Goal: Transaction & Acquisition: Purchase product/service

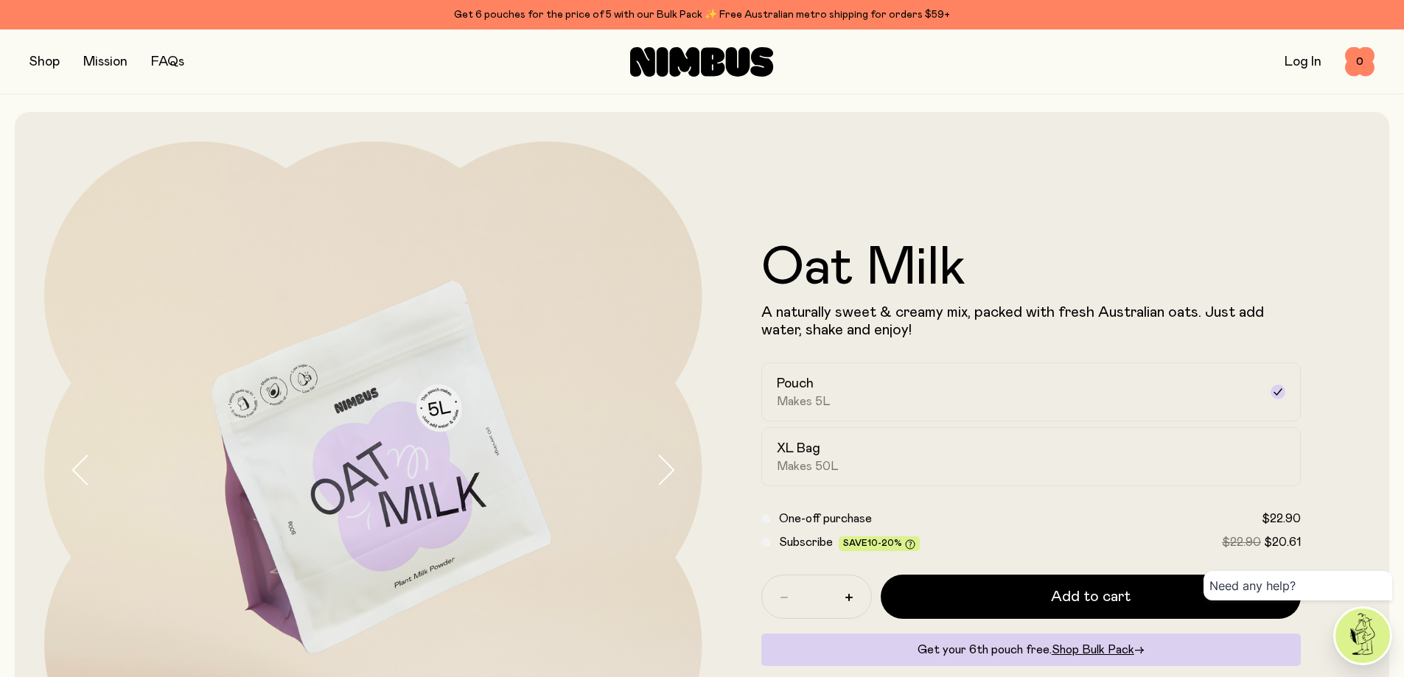
scroll to position [74, 0]
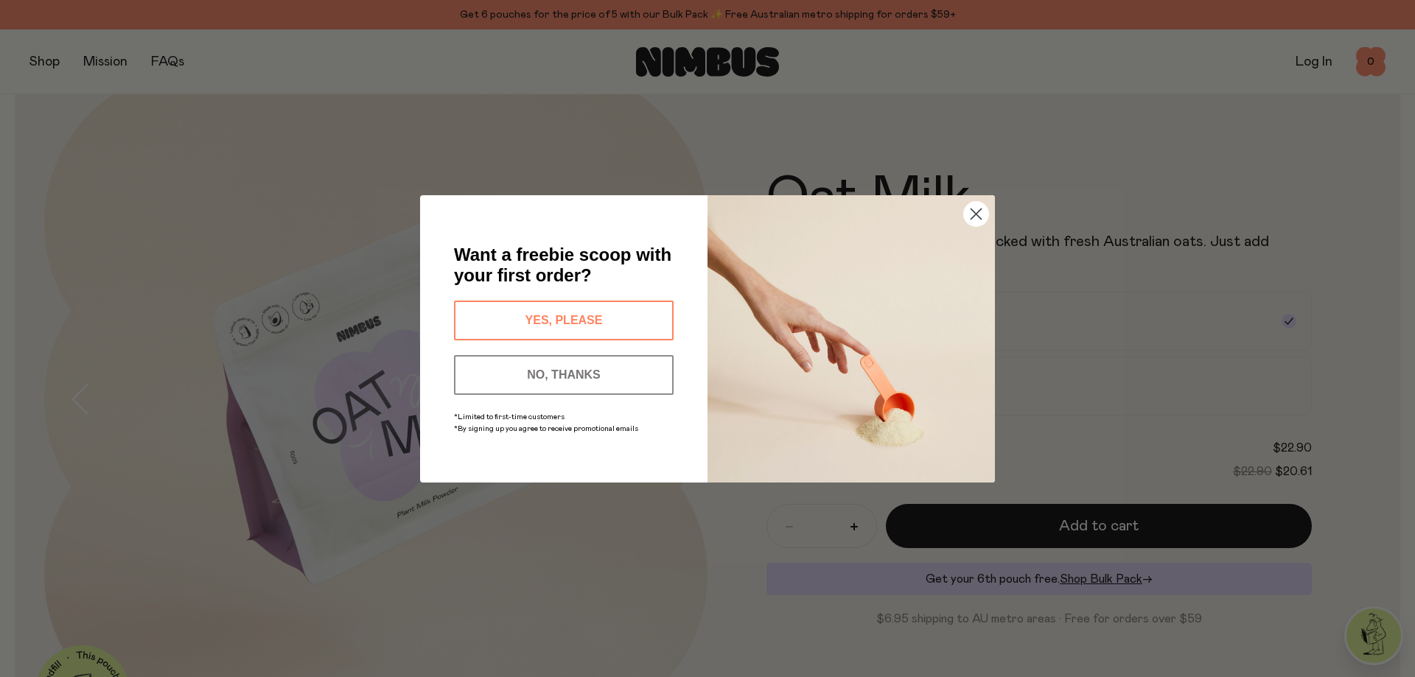
click at [540, 315] on button "YES, PLEASE" at bounding box center [564, 321] width 220 height 40
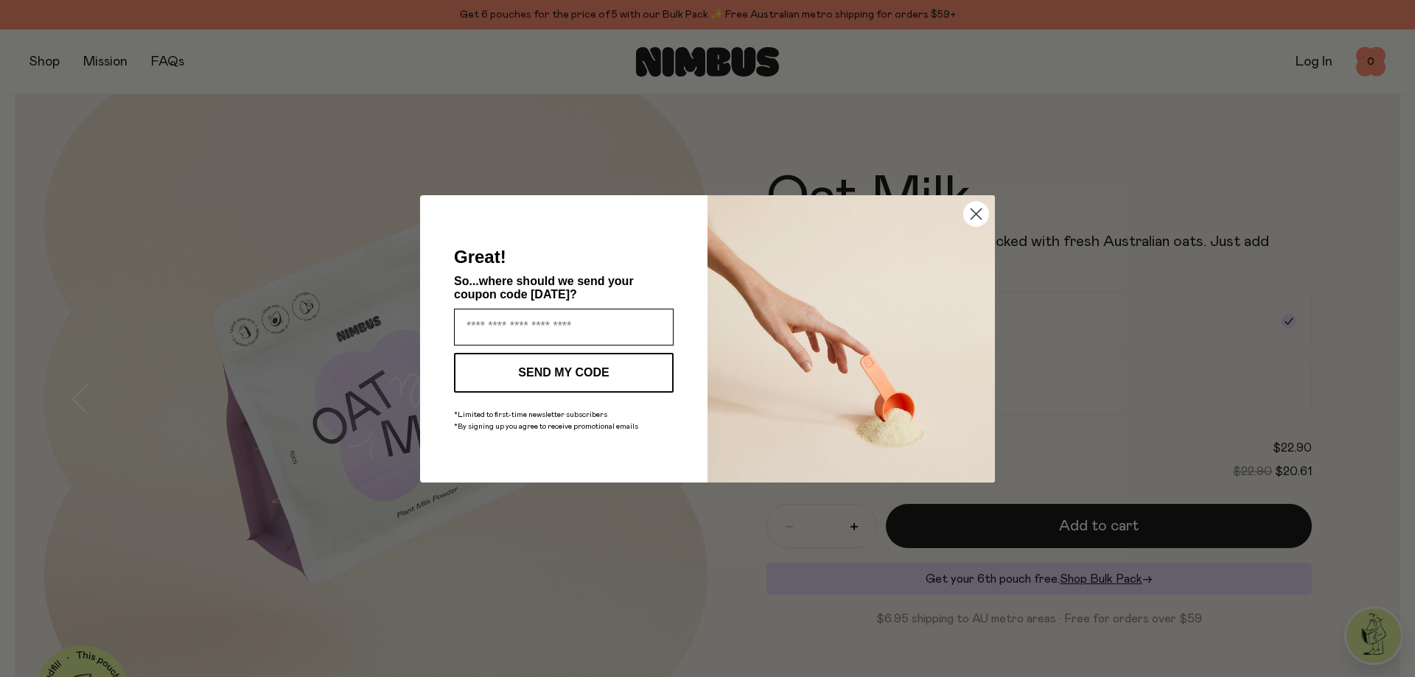
click at [540, 315] on input "Enter your email address" at bounding box center [564, 327] width 220 height 37
type input "**********"
click at [596, 360] on button "SEND MY CODE" at bounding box center [564, 373] width 220 height 40
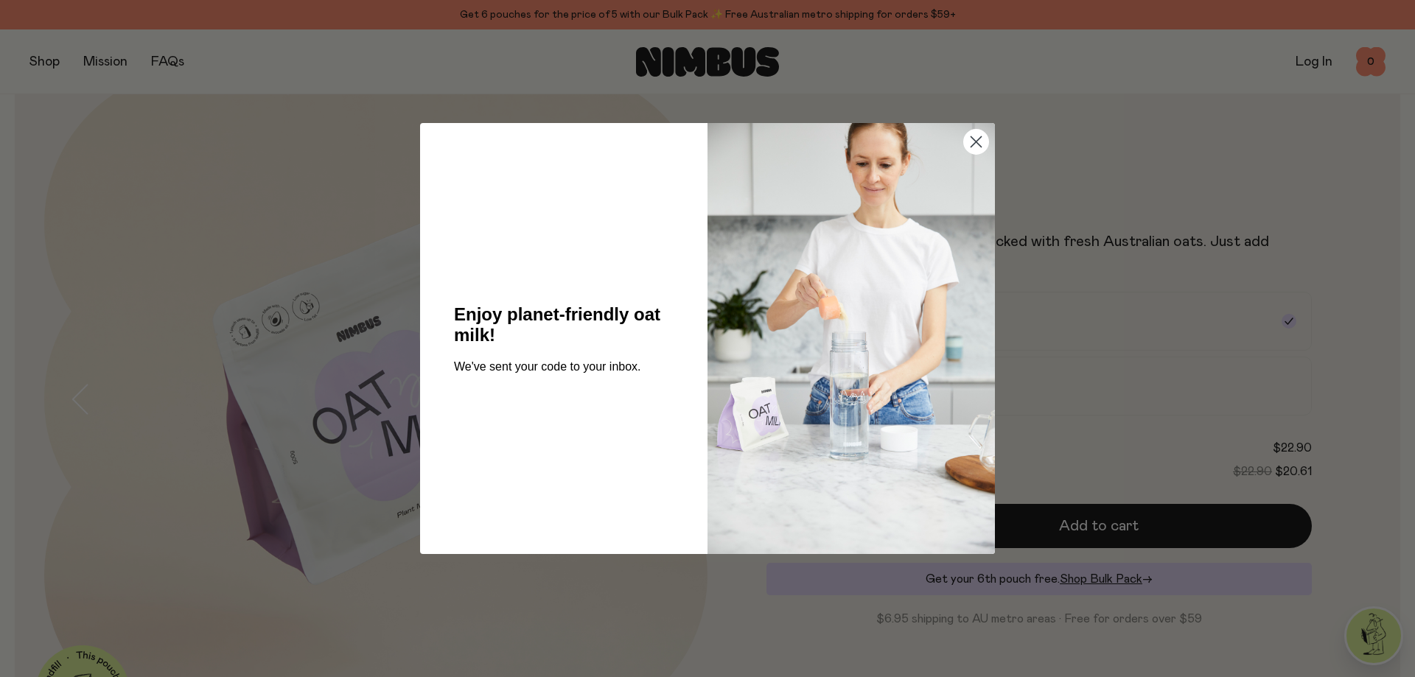
click at [972, 142] on circle "Close dialog" at bounding box center [976, 142] width 24 height 24
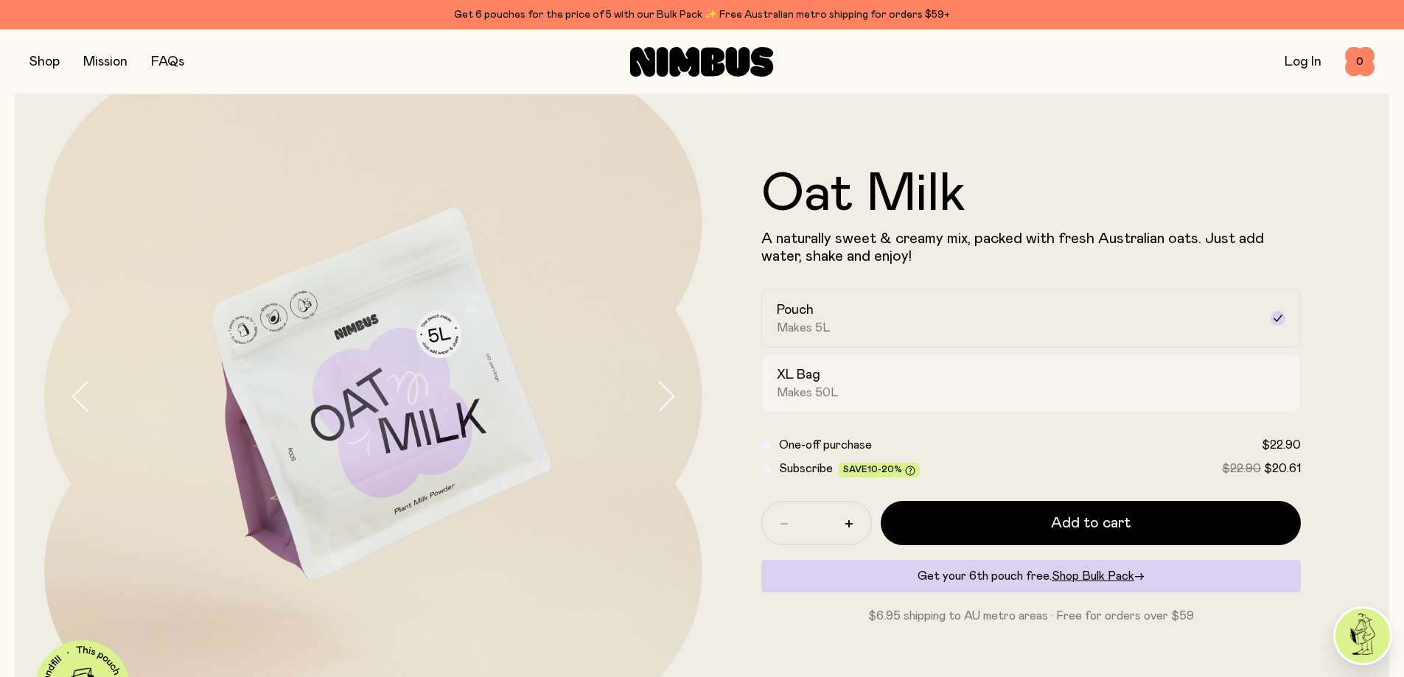
click at [972, 372] on div "XL Bag Makes 50L" at bounding box center [1018, 383] width 483 height 34
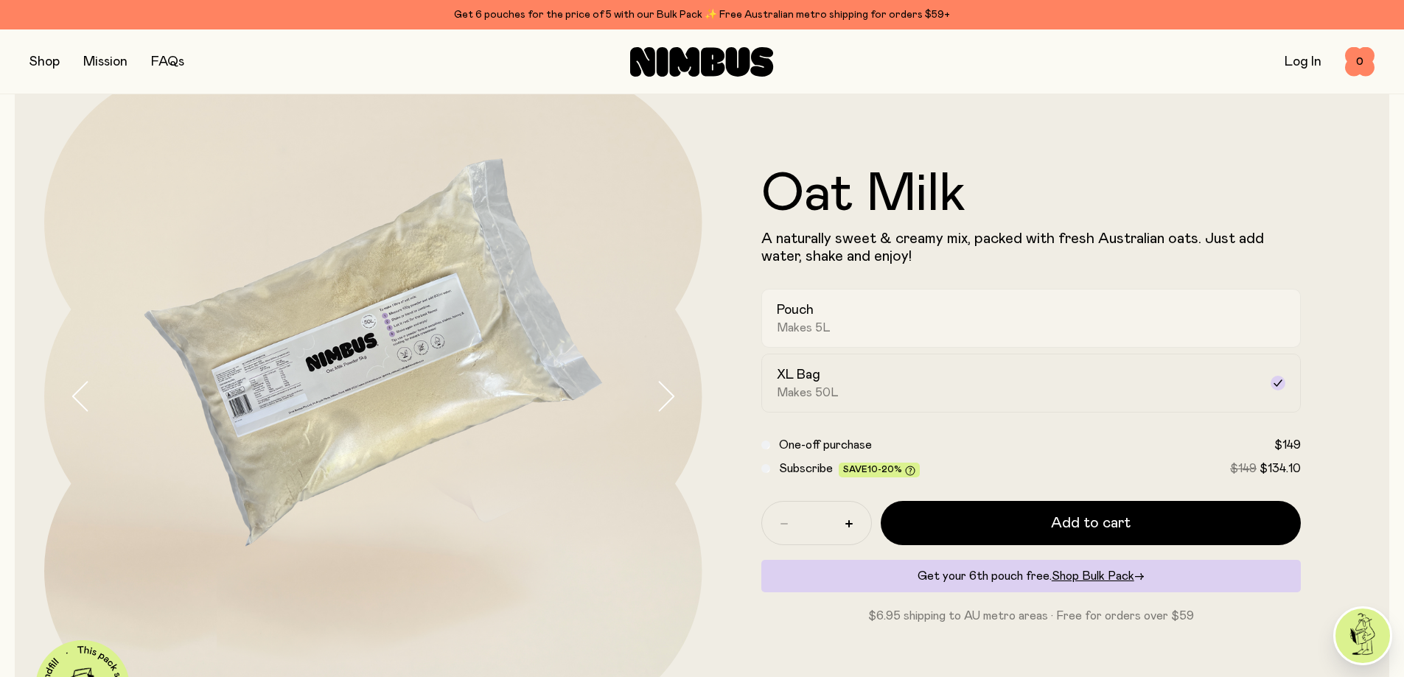
click at [1017, 314] on div "Pouch Makes 5L" at bounding box center [1018, 318] width 483 height 34
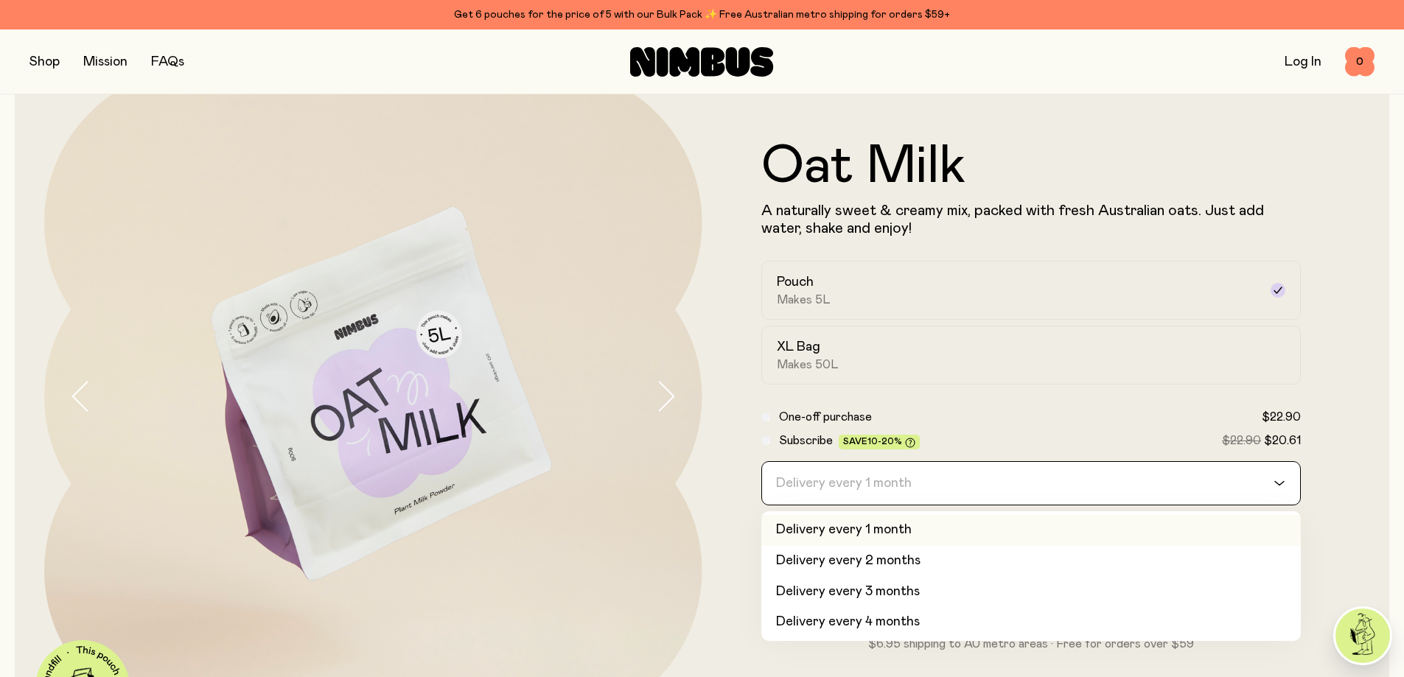
click at [768, 467] on div "Delivery every 1 month" at bounding box center [1018, 483] width 512 height 43
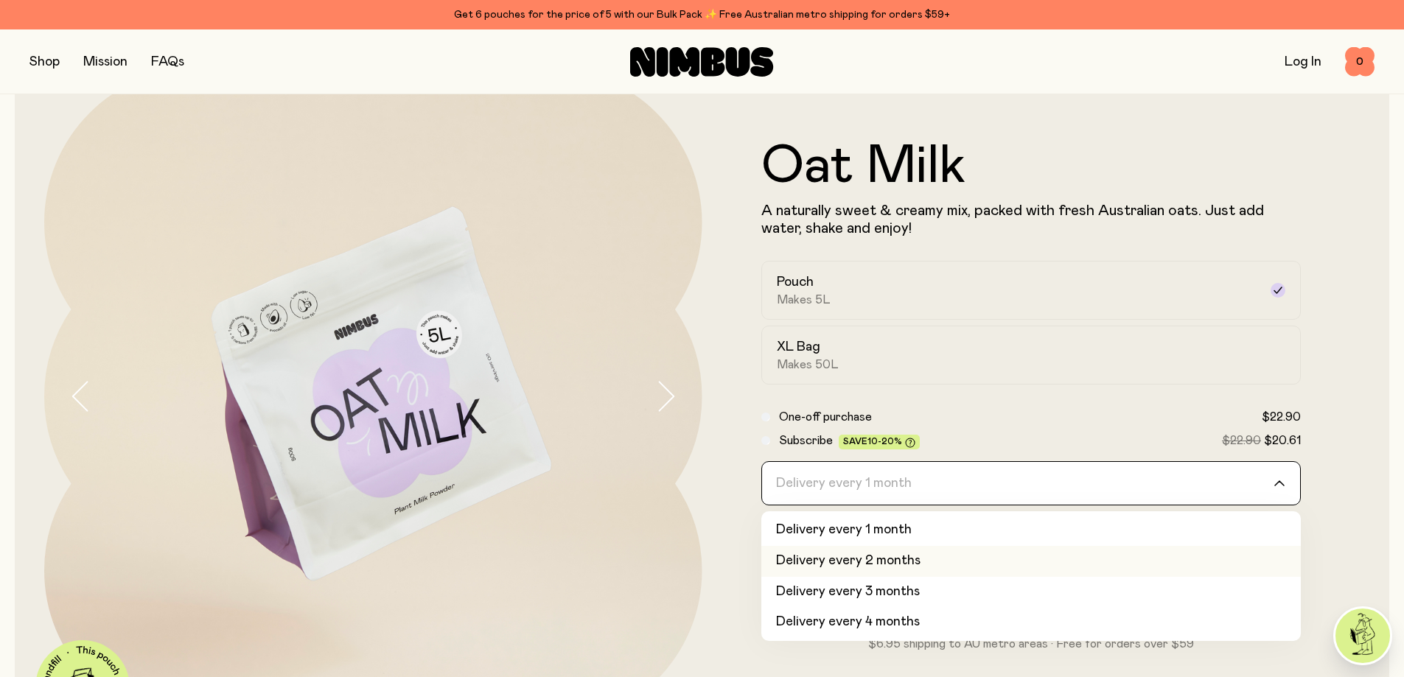
click at [806, 566] on li "Delivery every 2 months" at bounding box center [1031, 561] width 540 height 31
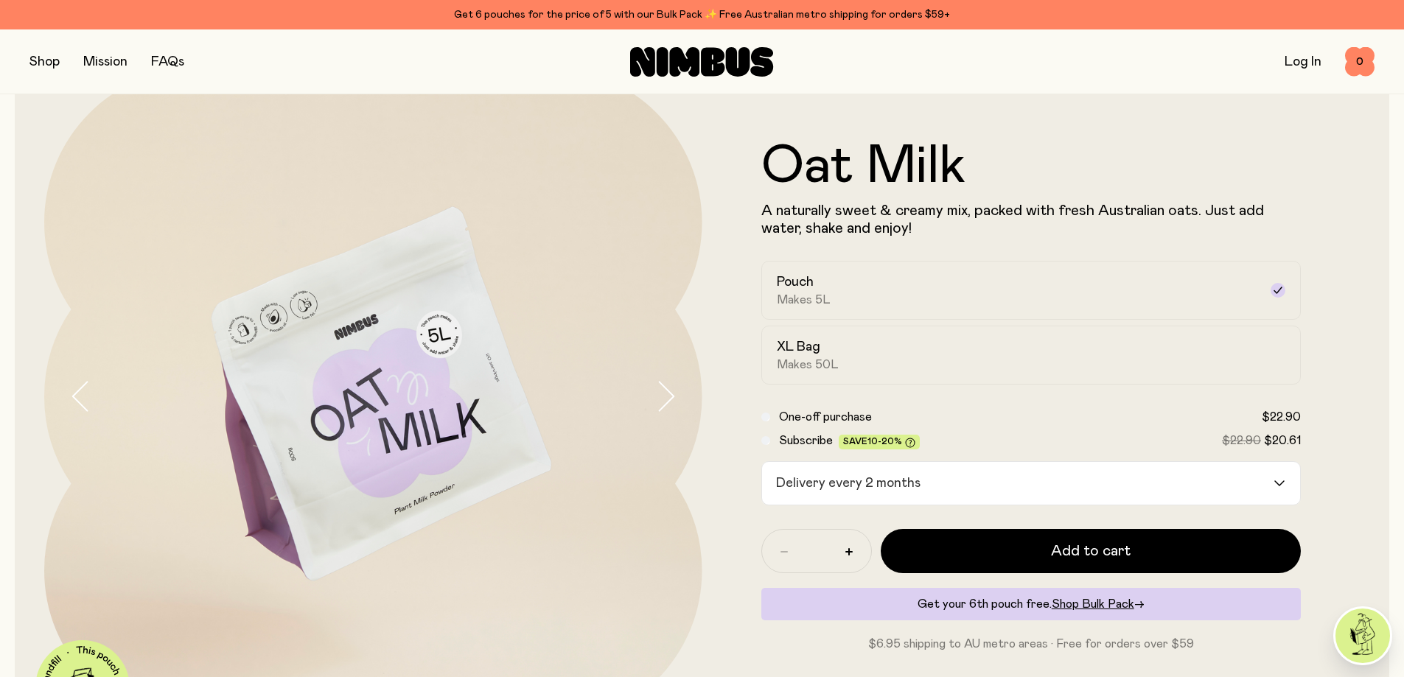
scroll to position [221, 0]
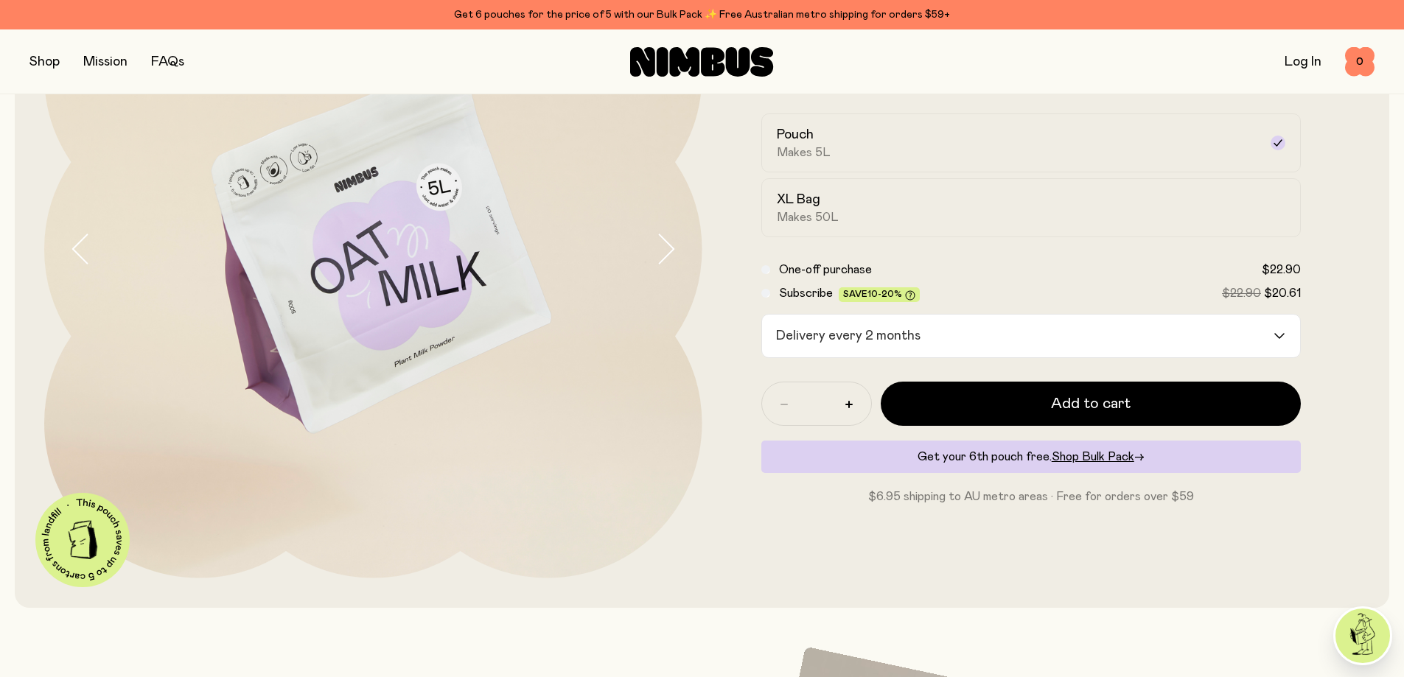
click at [1124, 328] on input "Search for option" at bounding box center [1100, 336] width 346 height 43
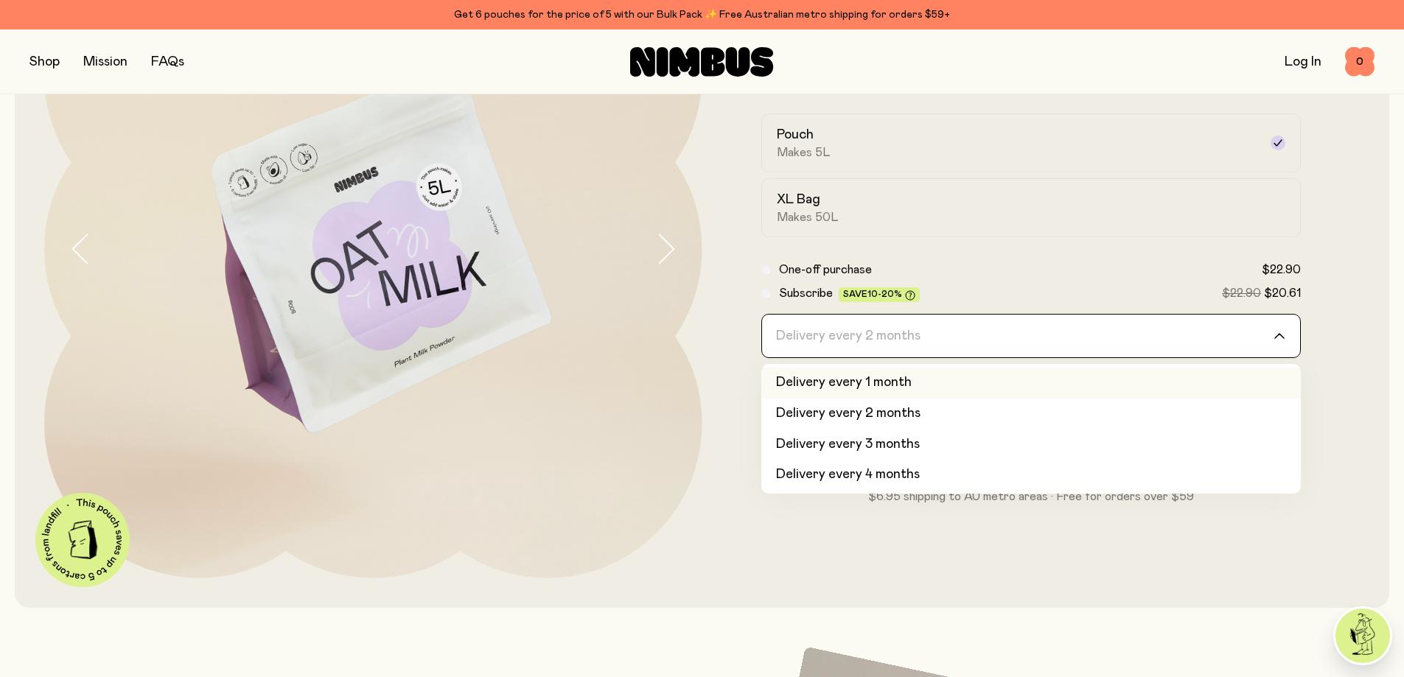
click at [1137, 388] on li "Delivery every 1 month" at bounding box center [1031, 383] width 540 height 31
click at [1154, 358] on div "Delivery every 1 month Loading..." at bounding box center [1031, 336] width 540 height 44
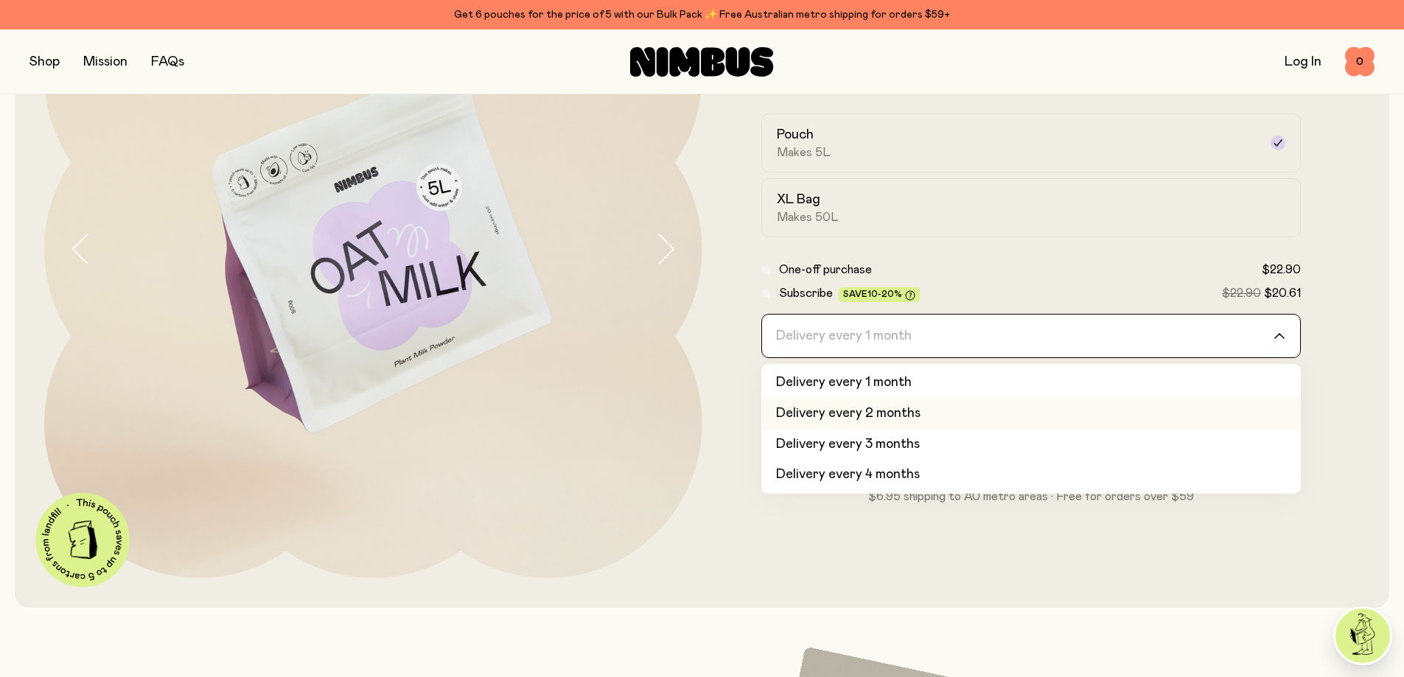
click at [1155, 421] on li "Delivery every 2 months" at bounding box center [1031, 414] width 540 height 31
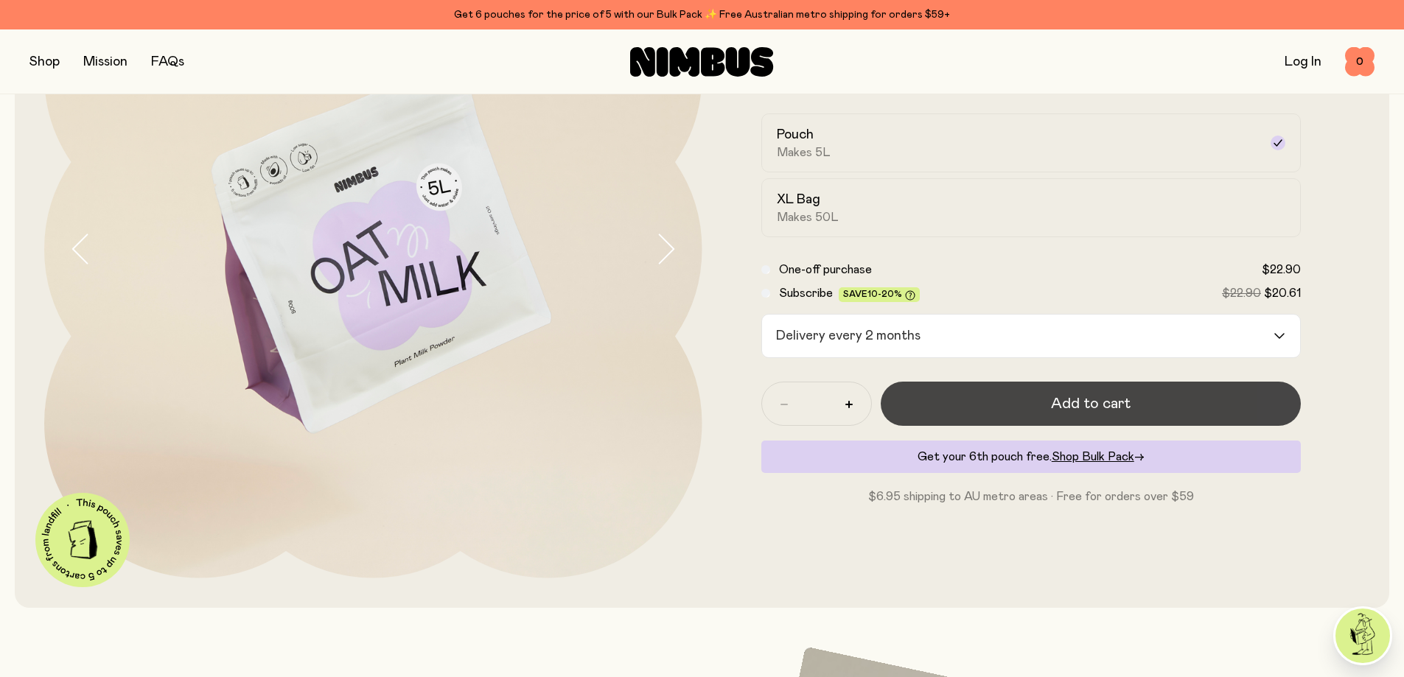
click at [1176, 414] on button "Add to cart" at bounding box center [1091, 404] width 421 height 44
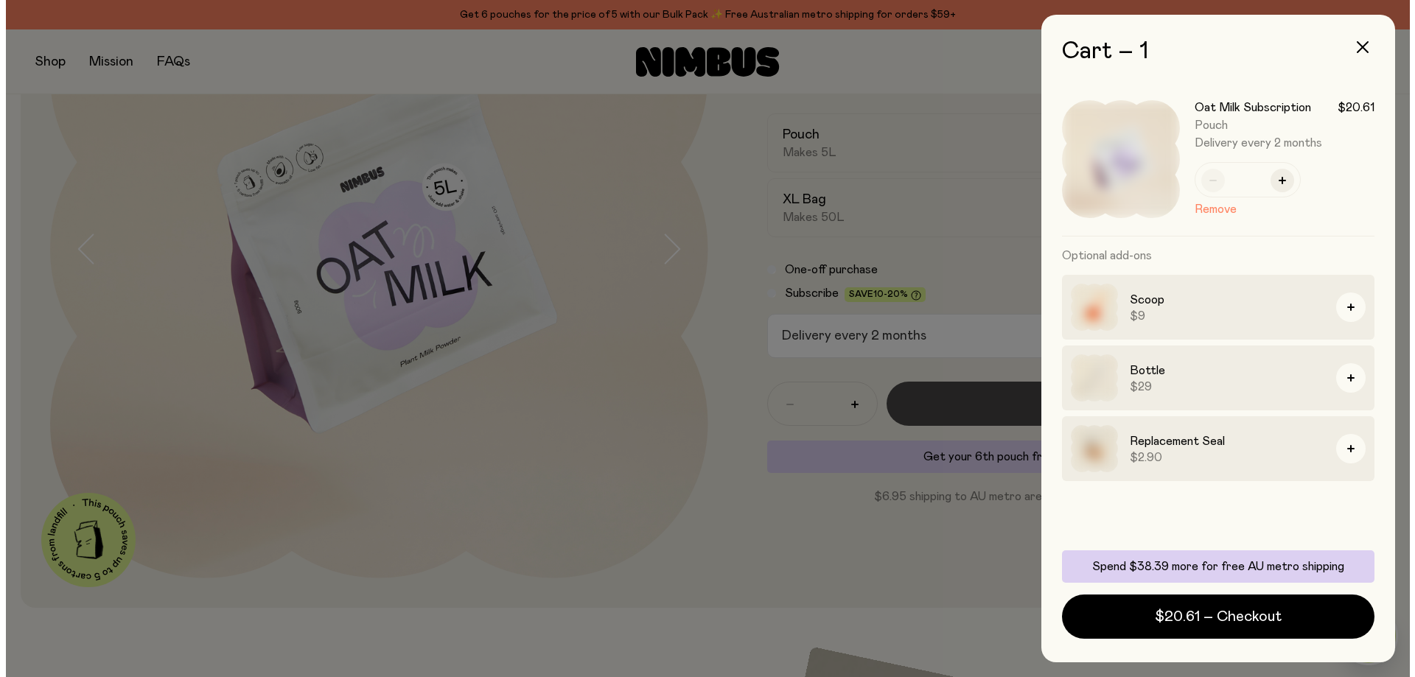
scroll to position [0, 0]
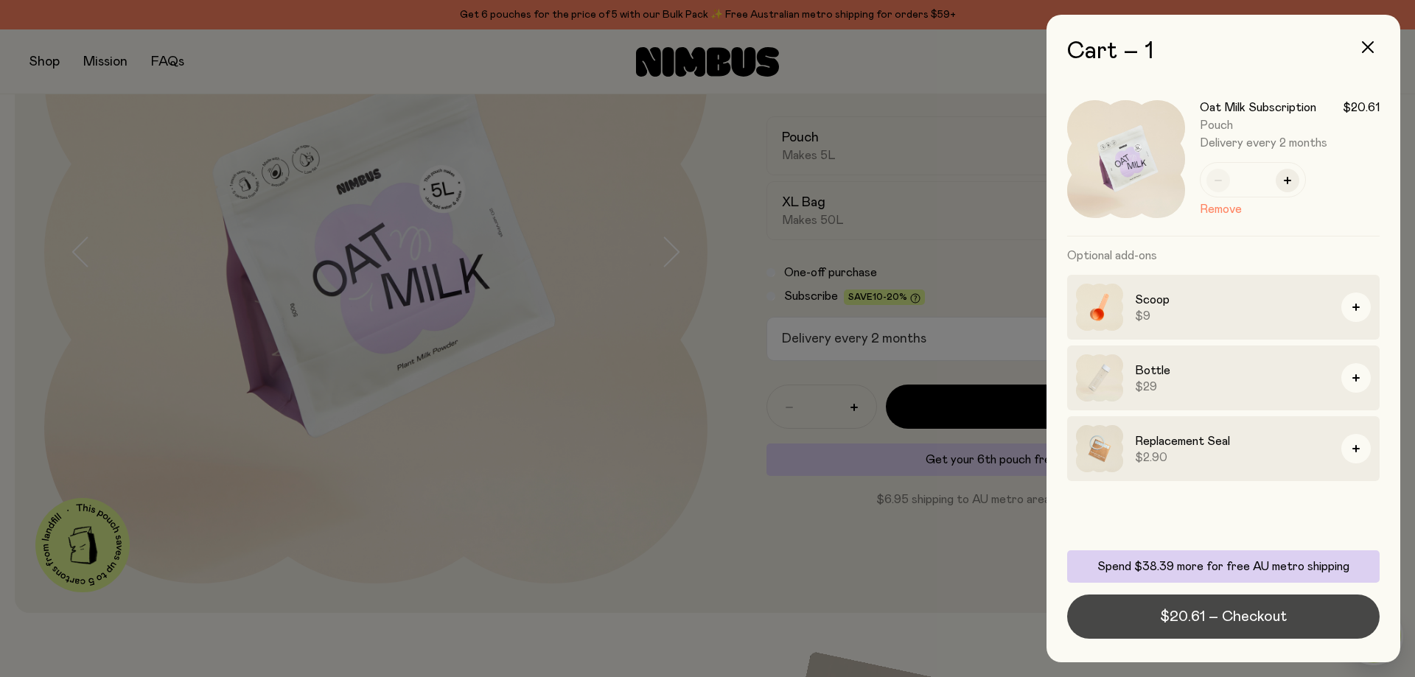
click at [1172, 619] on span "$20.61 – Checkout" at bounding box center [1223, 617] width 127 height 21
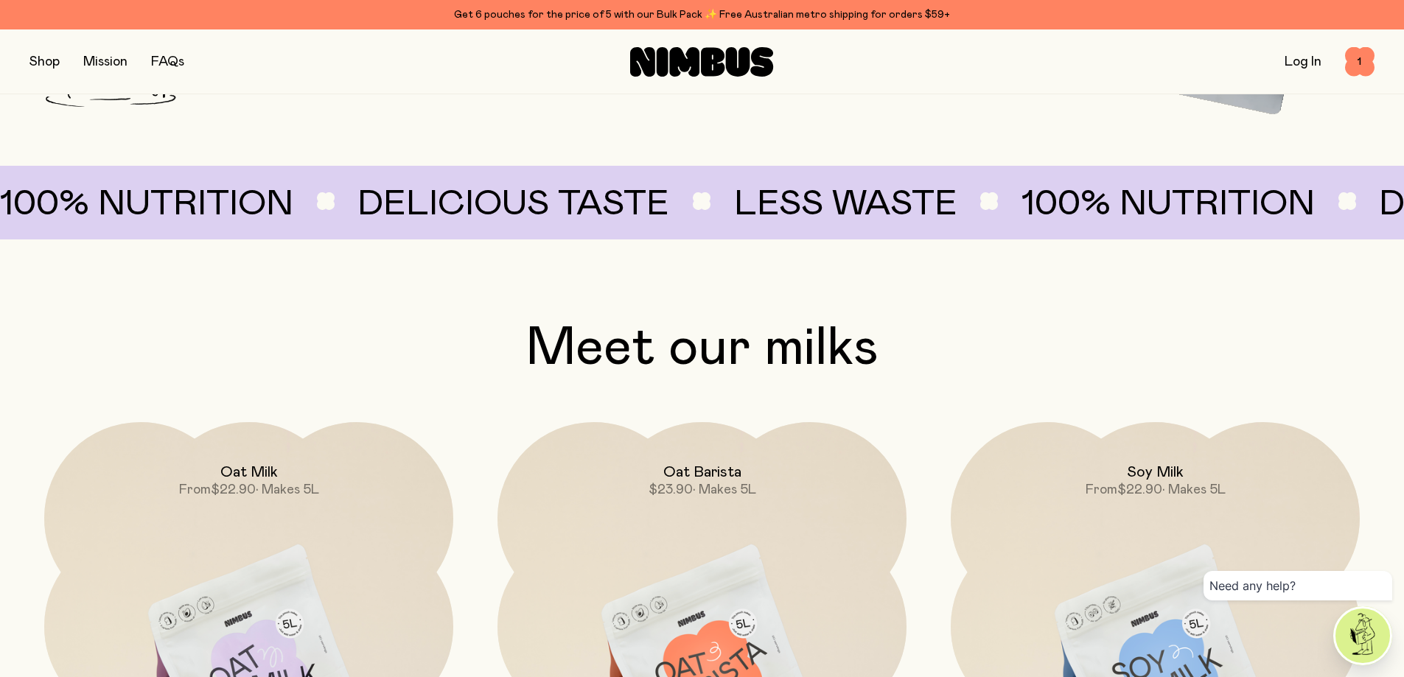
scroll to position [669, 0]
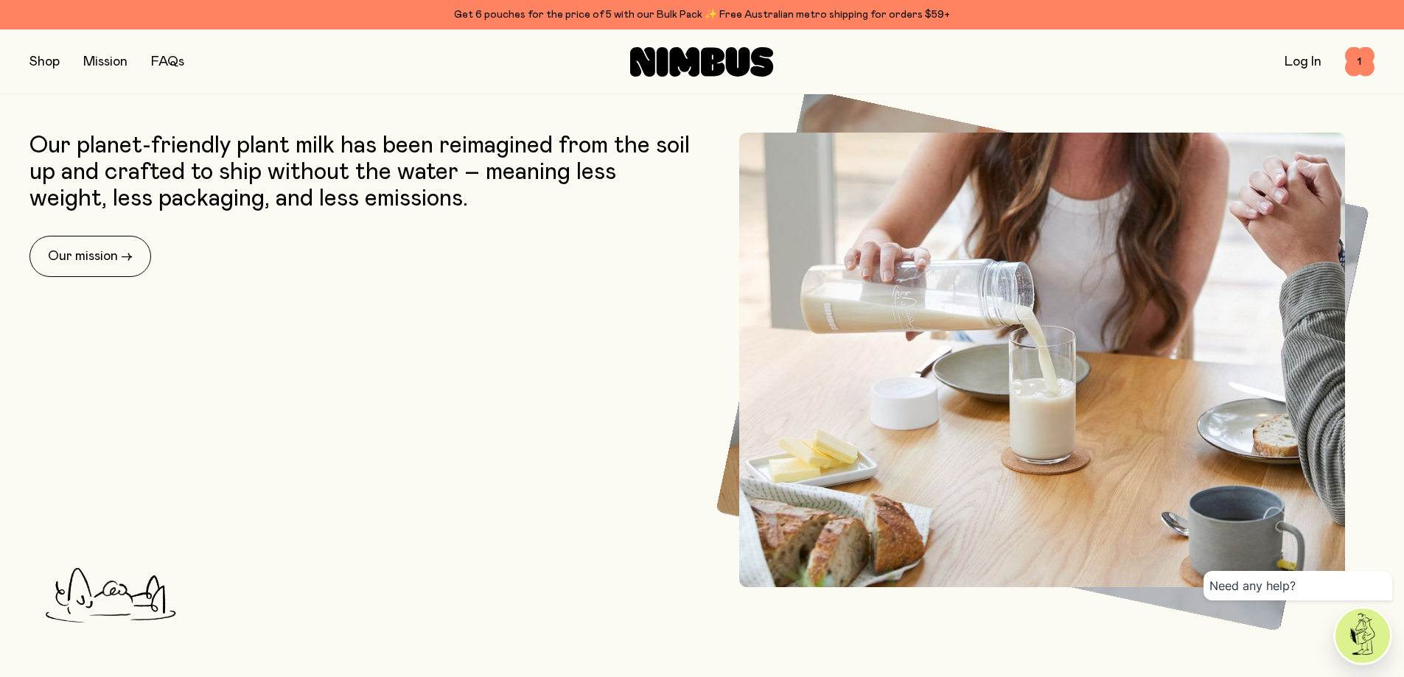
click at [52, 64] on button "button" at bounding box center [44, 62] width 30 height 21
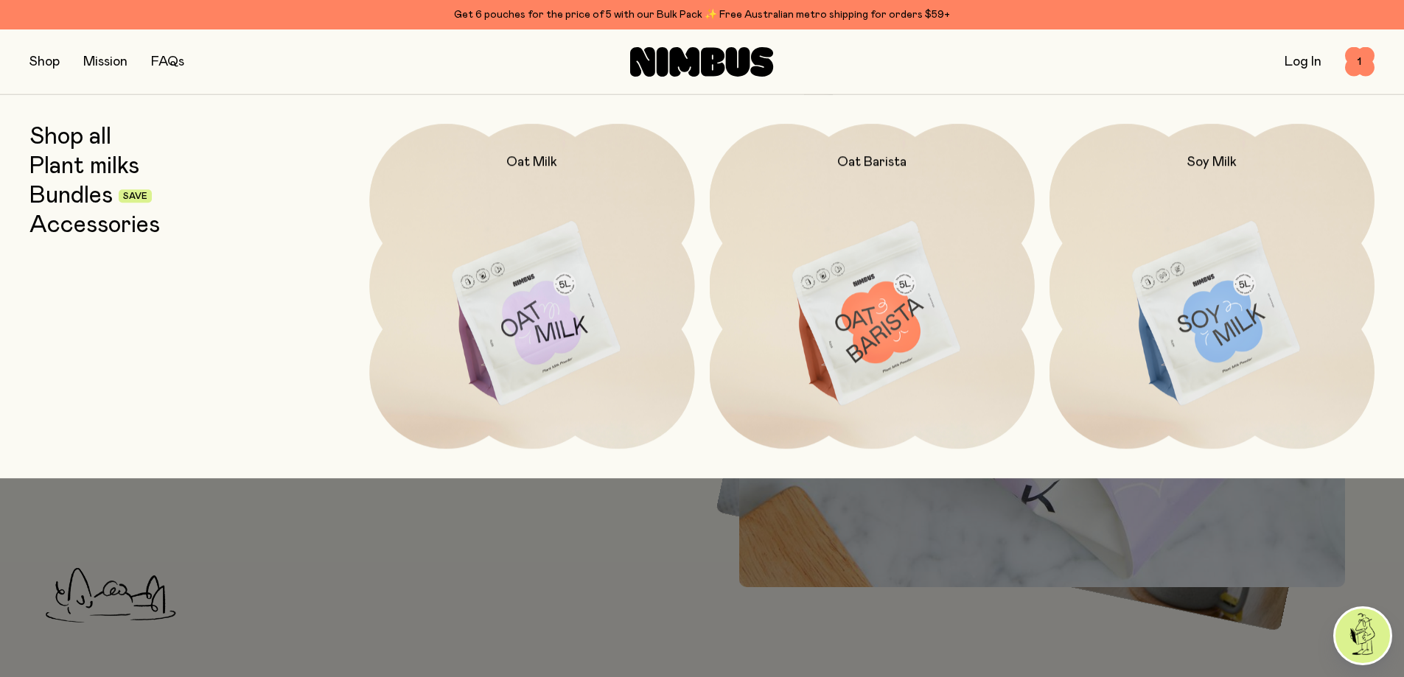
click at [88, 225] on link "Accessories" at bounding box center [94, 225] width 130 height 27
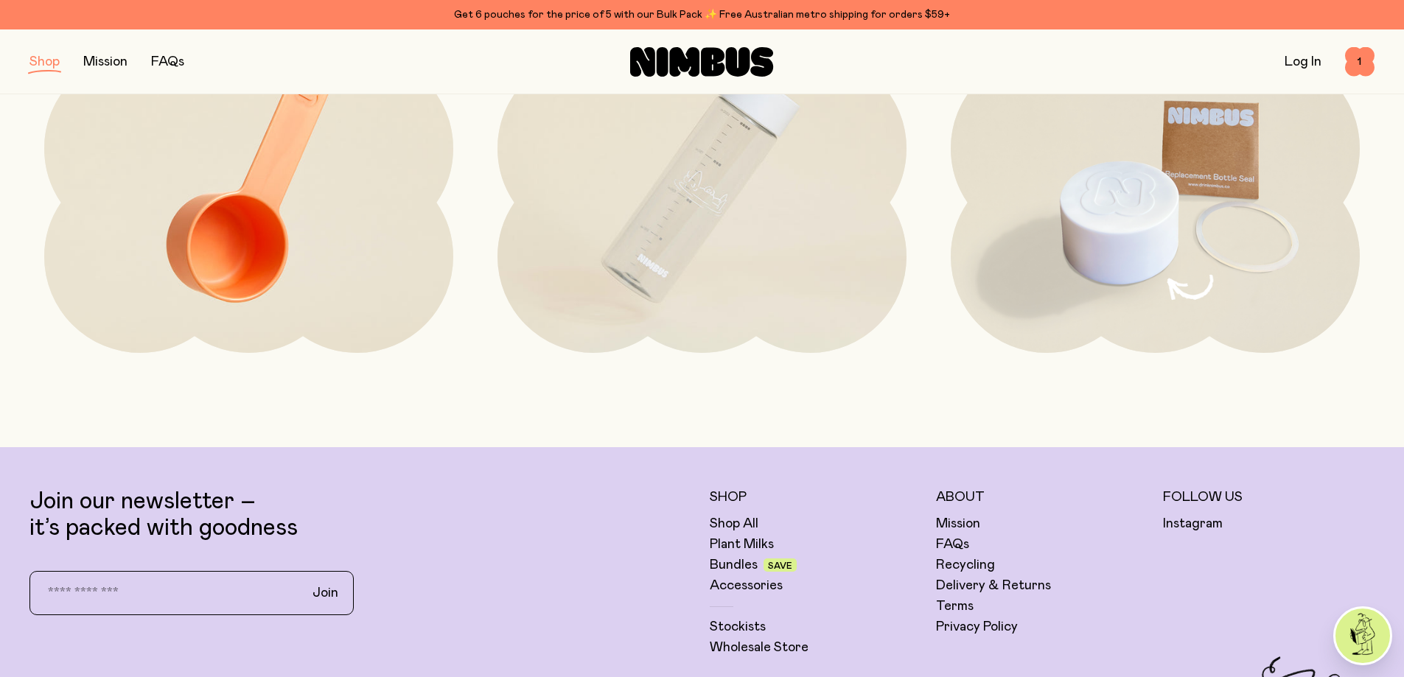
scroll to position [147, 0]
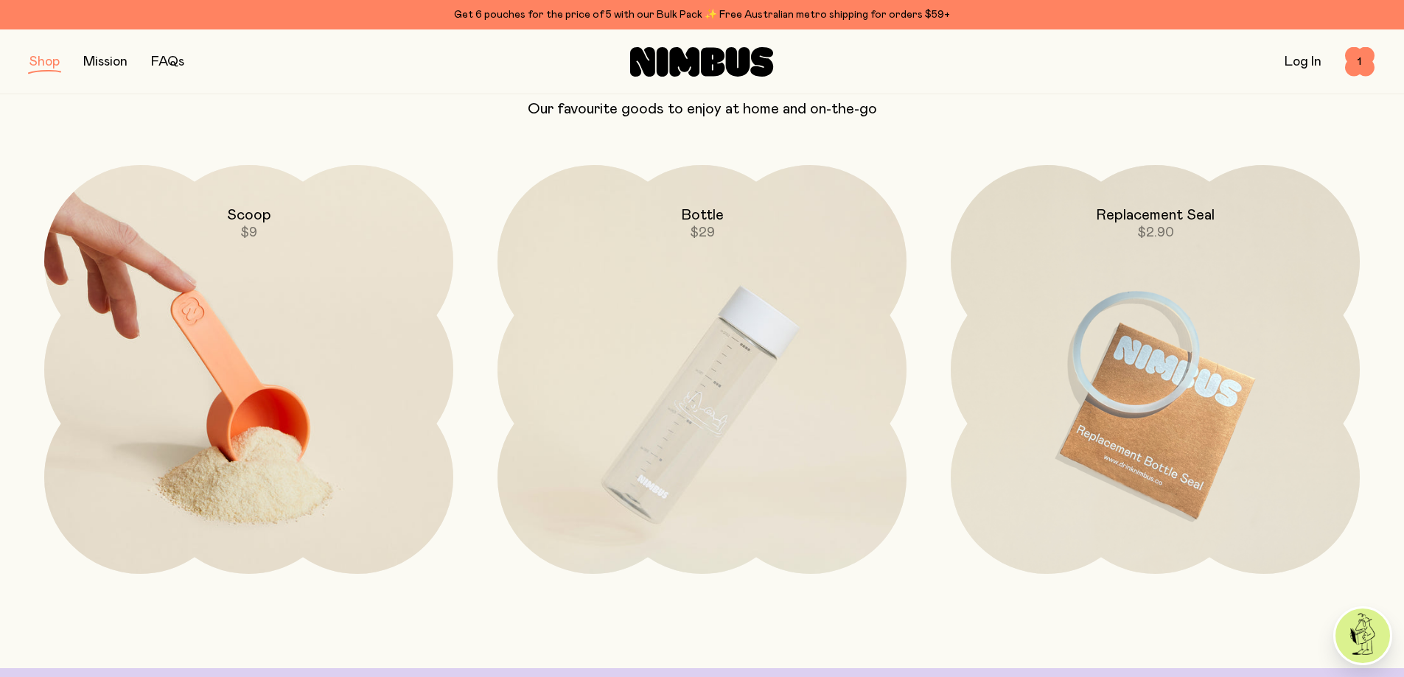
click at [255, 416] on img at bounding box center [248, 405] width 409 height 481
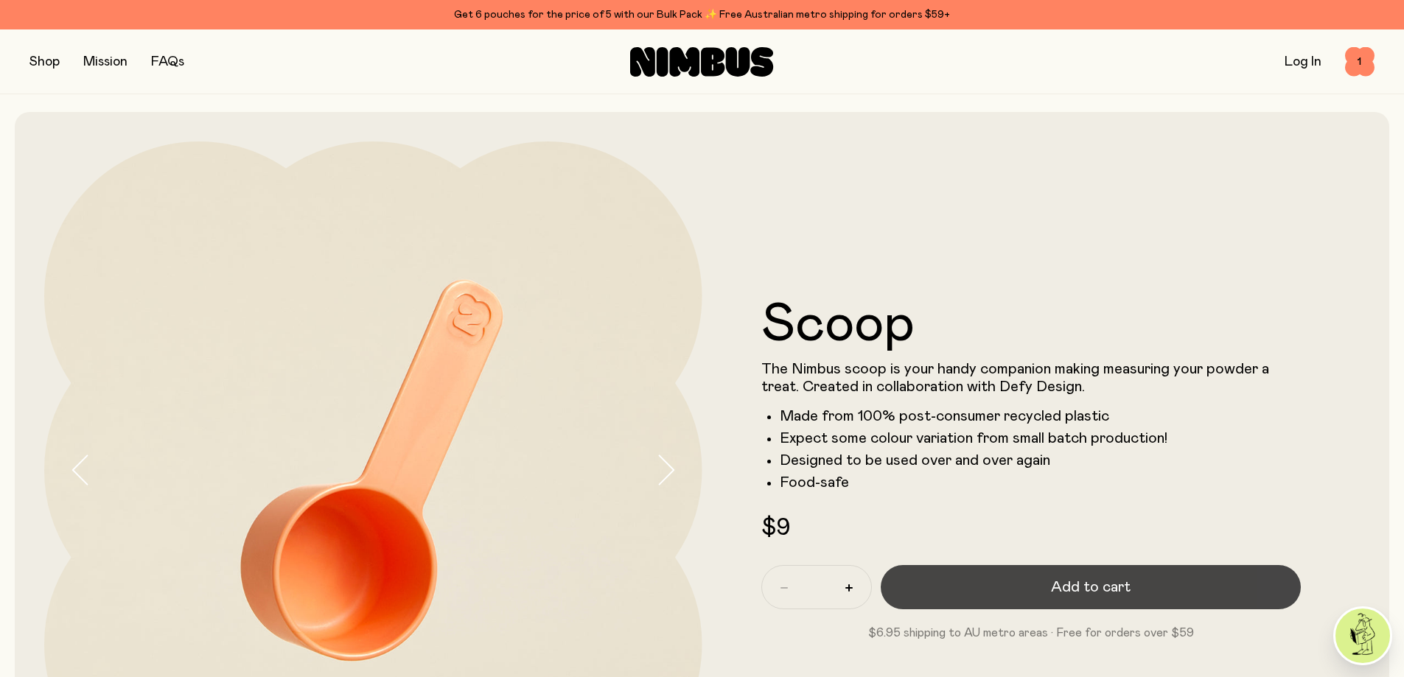
click at [1087, 585] on span "Add to cart" at bounding box center [1091, 587] width 80 height 21
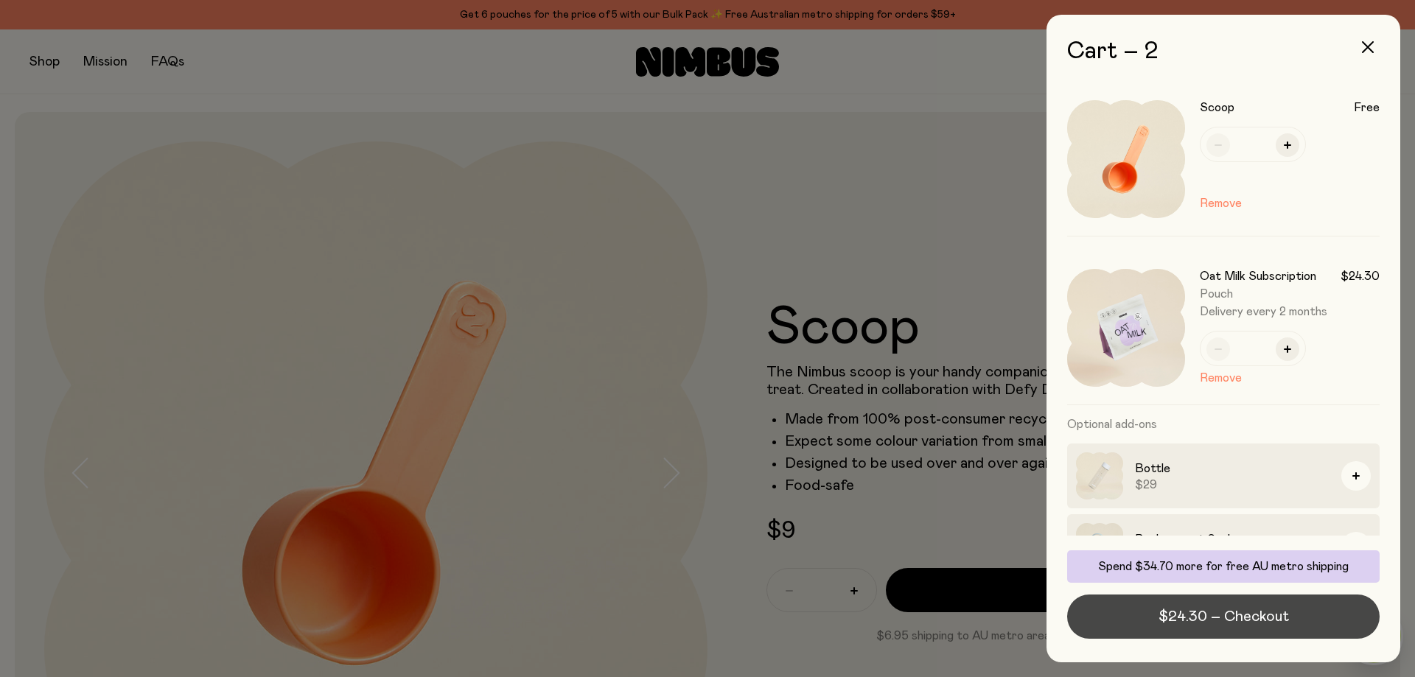
click at [1176, 604] on button "$24.30 – Checkout" at bounding box center [1223, 617] width 313 height 44
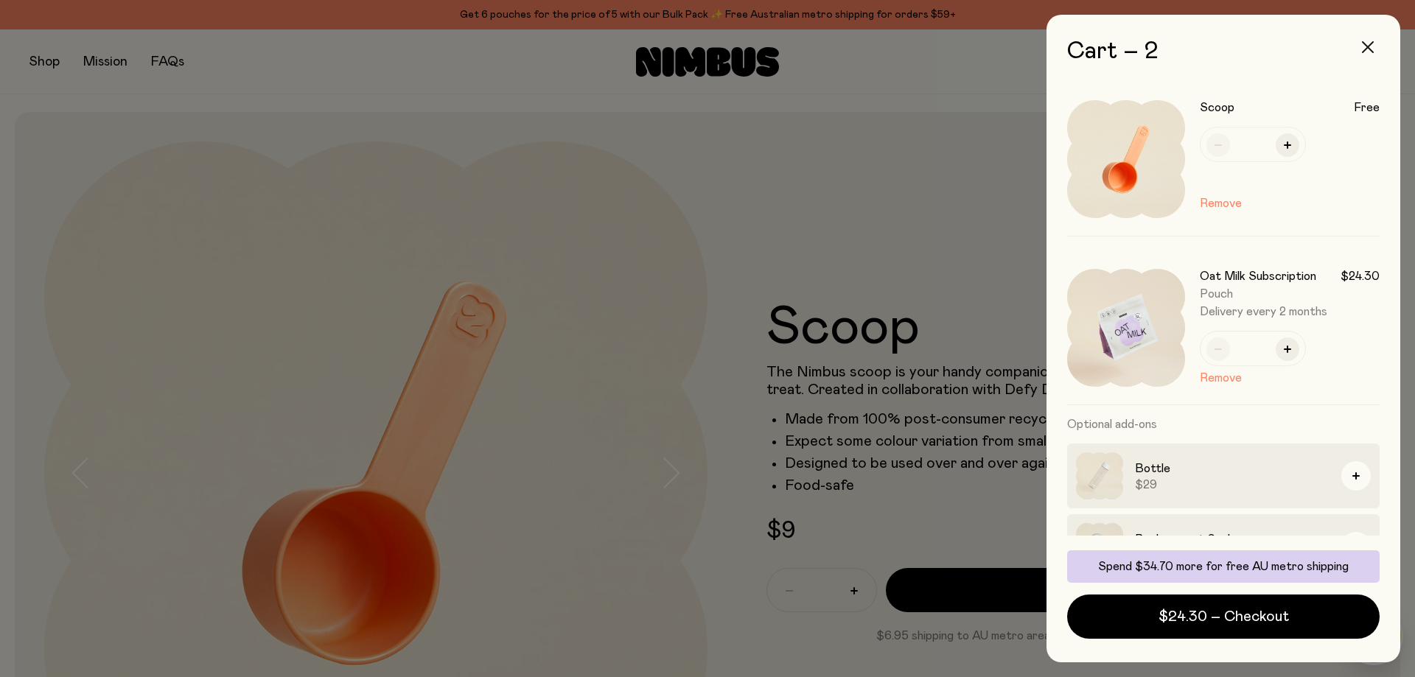
click at [1369, 46] on icon "button" at bounding box center [1368, 47] width 12 height 12
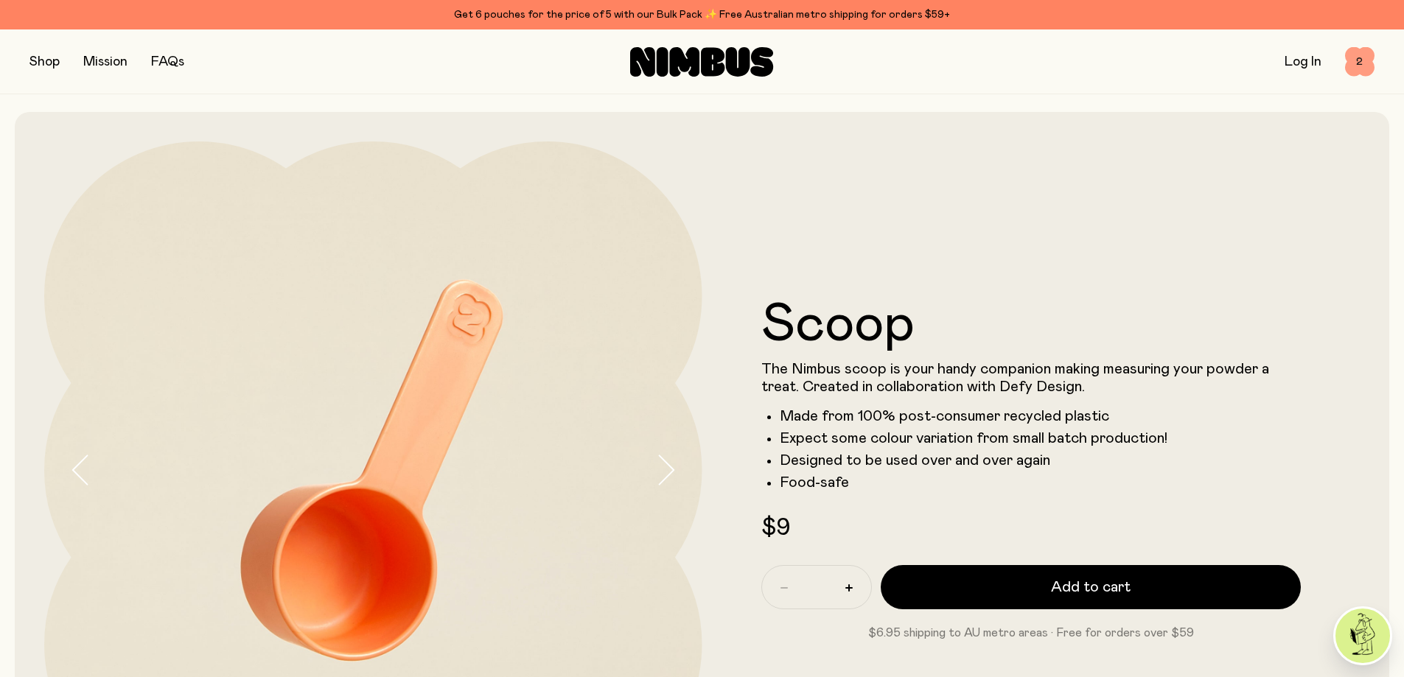
click at [1366, 57] on span "2" at bounding box center [1359, 61] width 29 height 29
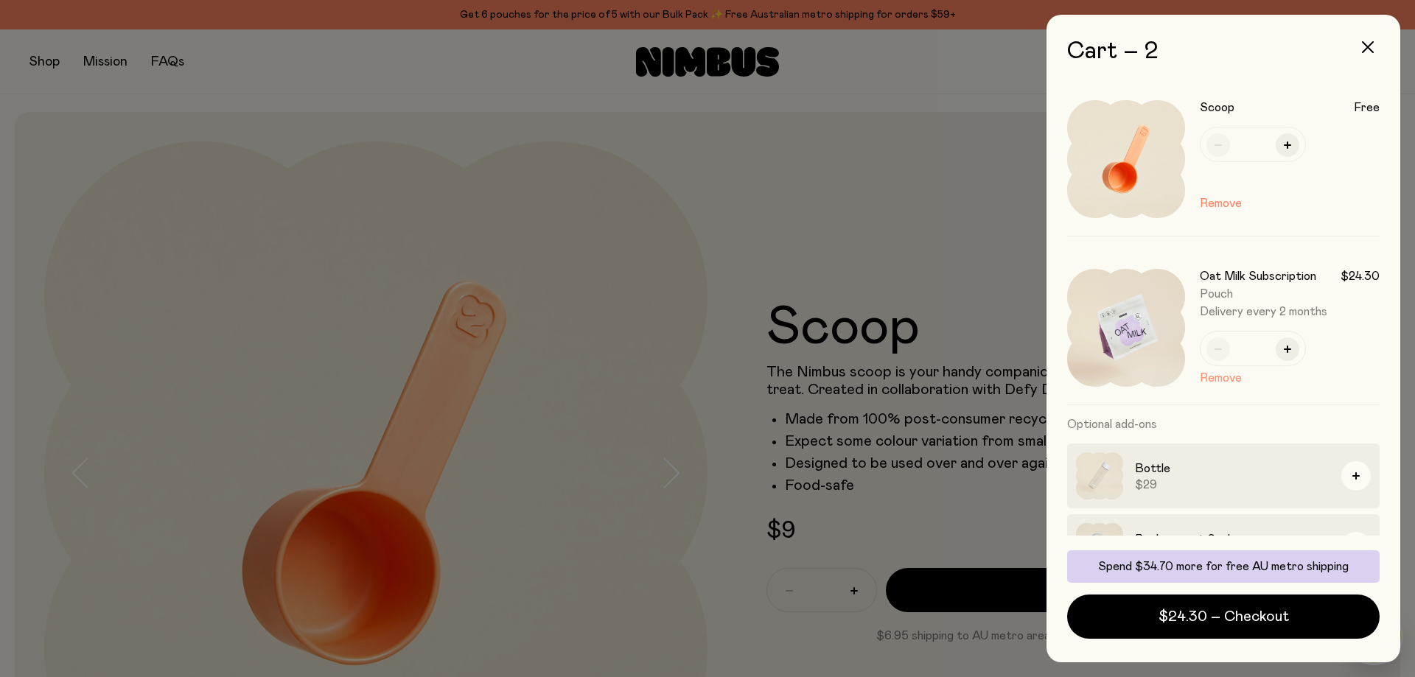
click at [1228, 378] on button "Remove" at bounding box center [1221, 378] width 42 height 18
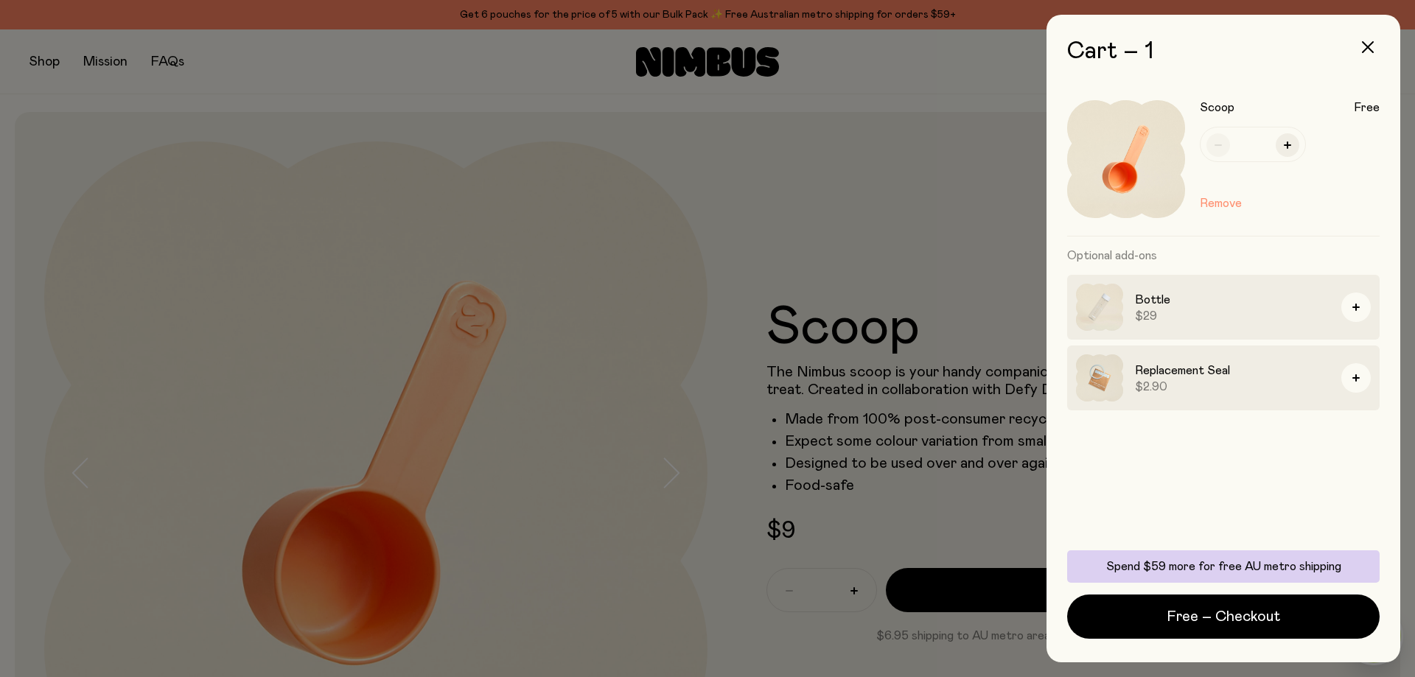
click at [1219, 206] on button "Remove" at bounding box center [1221, 204] width 42 height 18
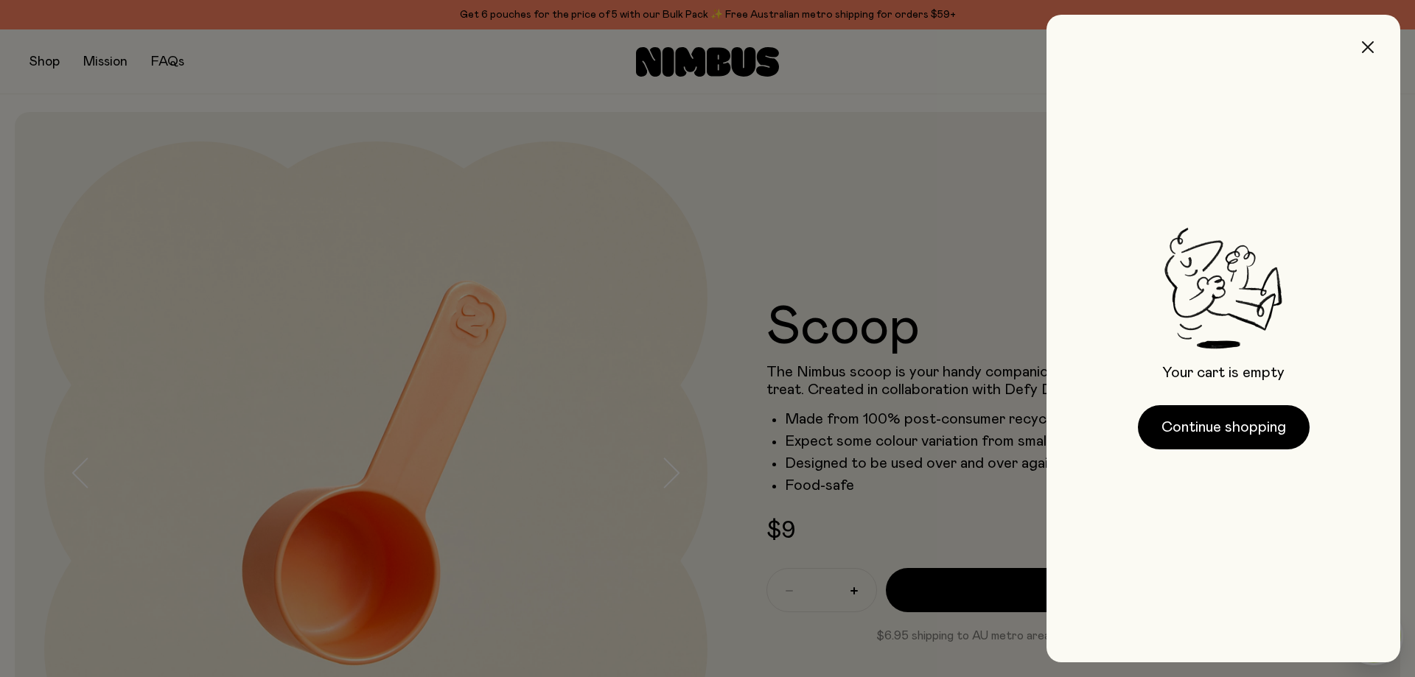
click at [1366, 43] on icon "button" at bounding box center [1368, 47] width 12 height 12
